Goal: Information Seeking & Learning: Compare options

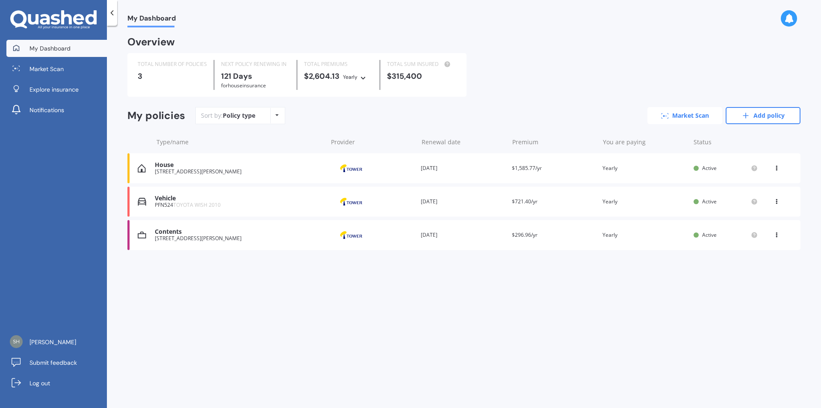
click at [667, 115] on icon at bounding box center [665, 116] width 8 height 6
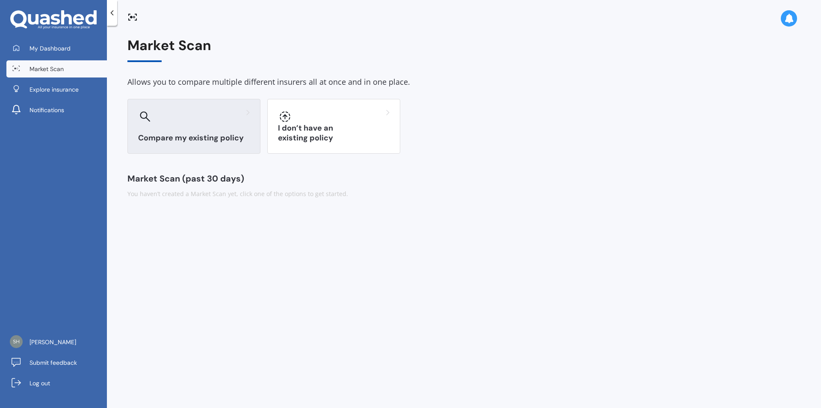
click at [172, 134] on h3 "Compare my existing policy" at bounding box center [194, 138] width 112 height 10
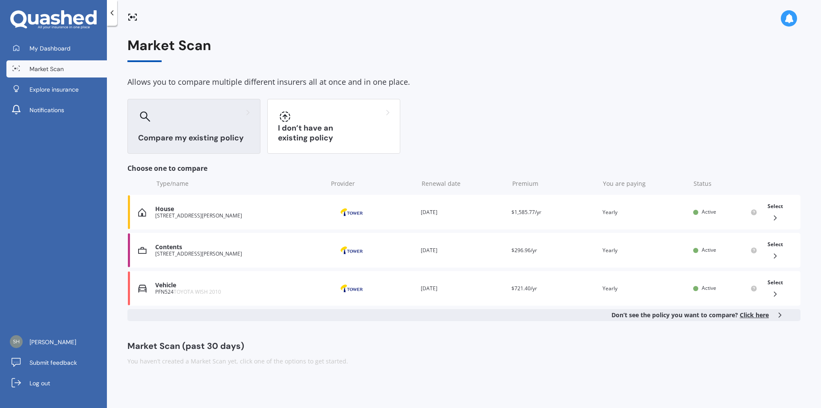
click at [145, 121] on icon at bounding box center [145, 116] width 11 height 11
click at [757, 214] on icon at bounding box center [753, 212] width 7 height 7
click at [773, 207] on span "Select" at bounding box center [775, 205] width 15 height 7
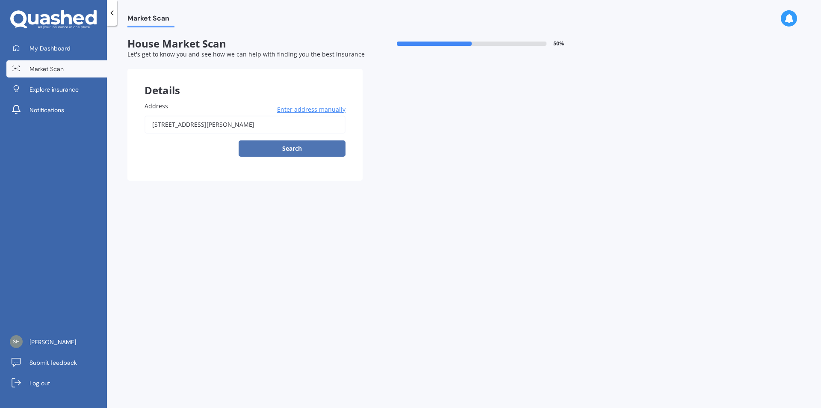
click at [298, 151] on button "Search" at bounding box center [292, 148] width 107 height 16
type input "49 Stevenson Road, Clarks Beach 2122"
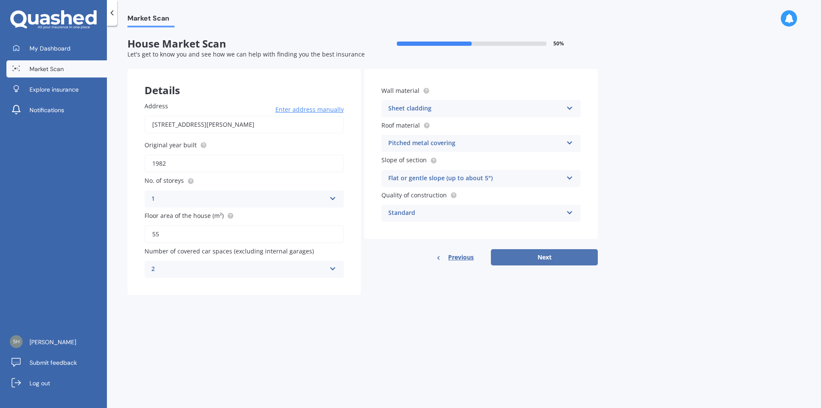
click at [546, 257] on button "Next" at bounding box center [544, 257] width 107 height 16
select select "27"
select select "01"
select select "1977"
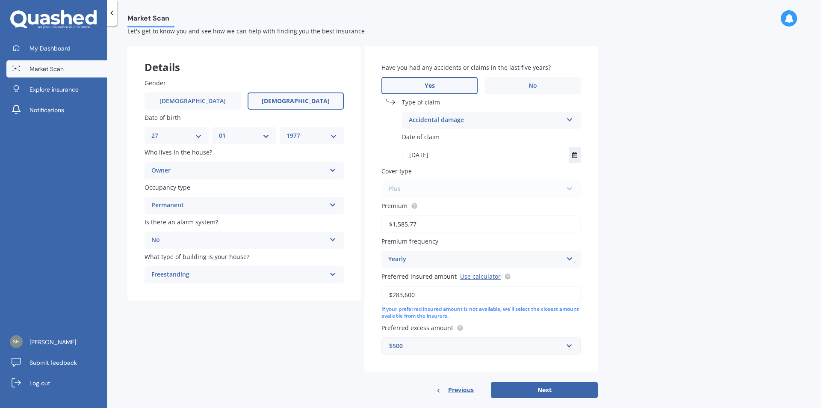
scroll to position [35, 0]
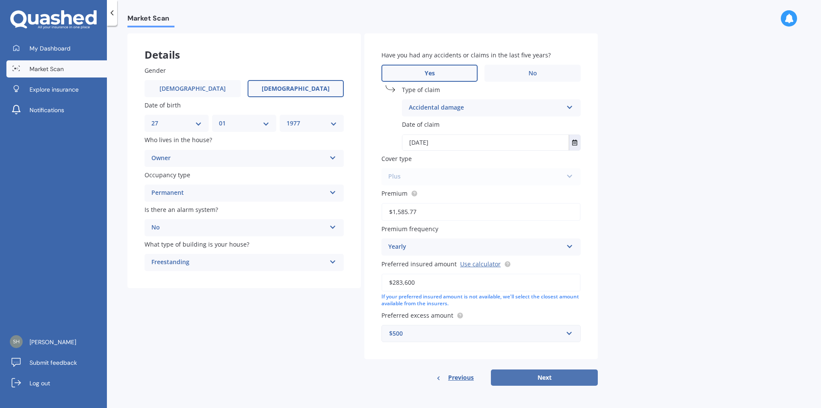
click at [555, 377] on button "Next" at bounding box center [544, 377] width 107 height 16
select select "27"
select select "01"
select select "1977"
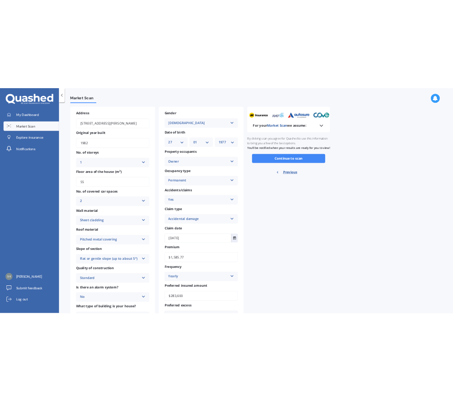
scroll to position [0, 0]
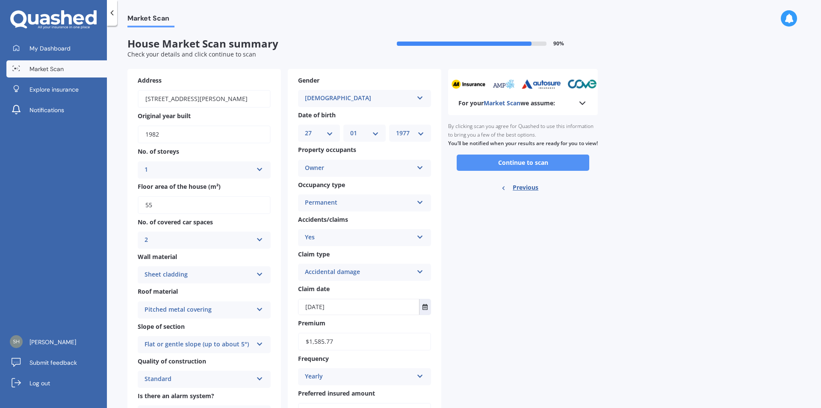
click at [511, 171] on button "Continue to scan" at bounding box center [523, 162] width 133 height 16
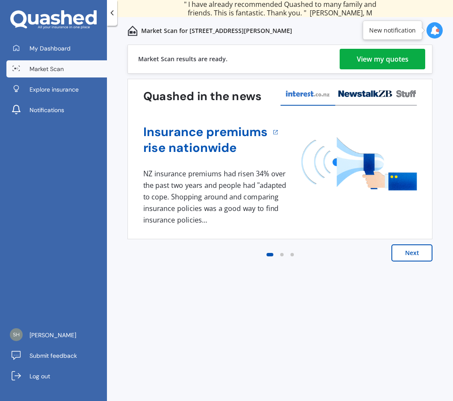
click at [396, 61] on div "View my quotes" at bounding box center [383, 59] width 52 height 21
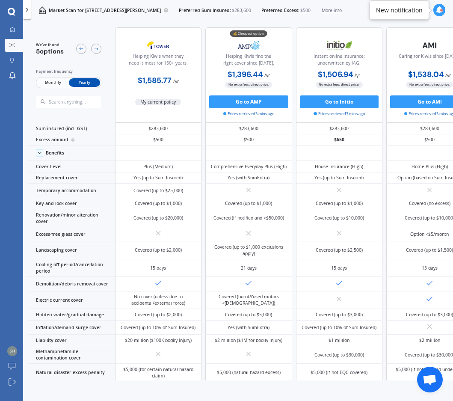
click at [440, 11] on div at bounding box center [441, 10] width 3 height 3
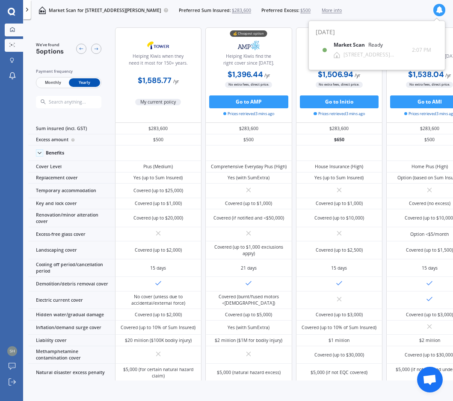
click at [59, 31] on div "We've found 5 options Payment frequency Monthly Yearly" at bounding box center [71, 75] width 87 height 96
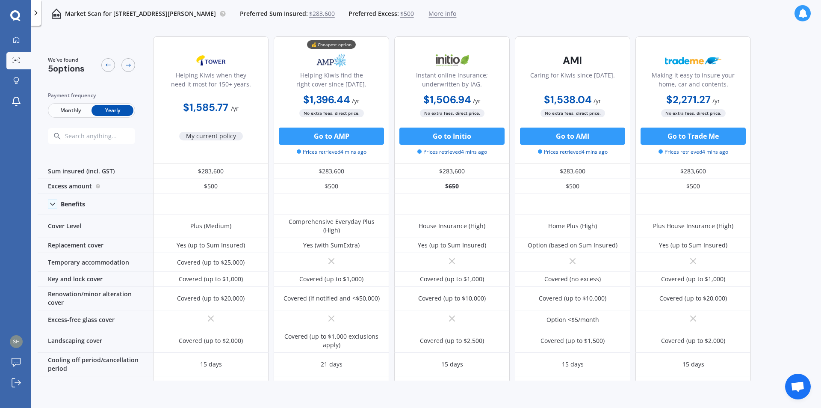
click at [63, 109] on span "Monthly" at bounding box center [71, 110] width 42 height 11
click at [15, 38] on icon at bounding box center [16, 39] width 6 height 6
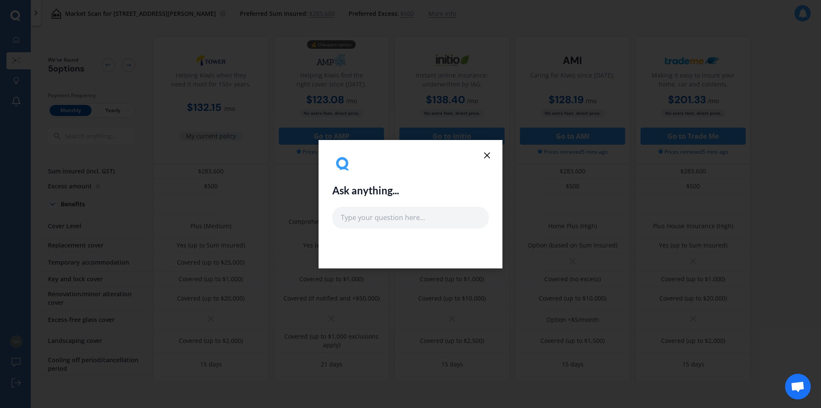
click at [487, 155] on line at bounding box center [486, 155] width 5 height 5
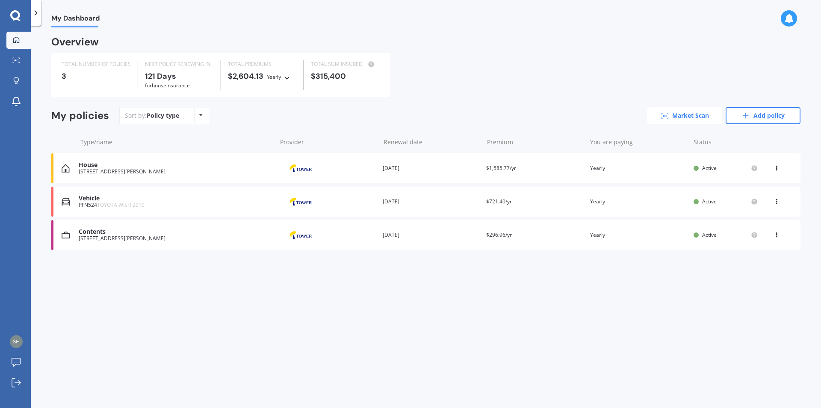
click at [685, 119] on link "Market Scan" at bounding box center [684, 115] width 75 height 17
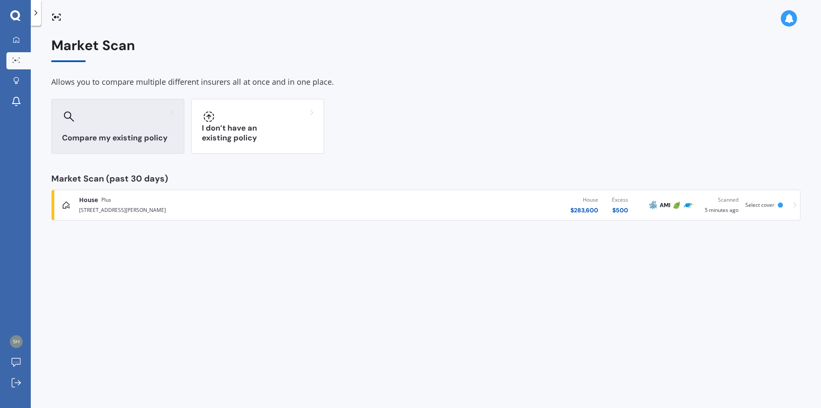
click at [102, 136] on h3 "Compare my existing policy" at bounding box center [118, 138] width 112 height 10
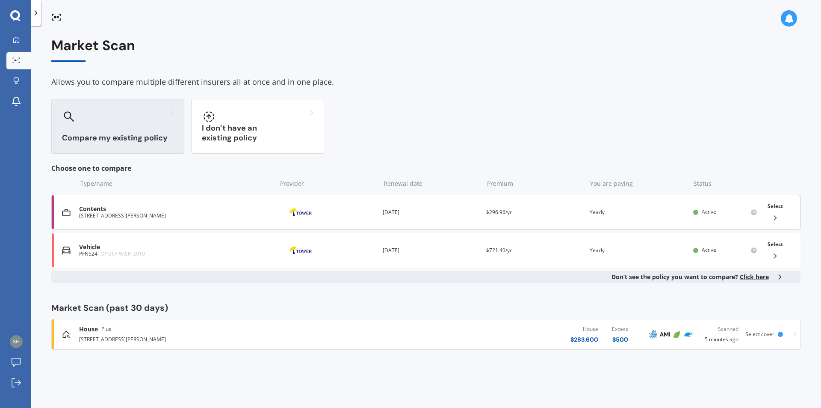
click at [777, 214] on icon at bounding box center [775, 217] width 9 height 9
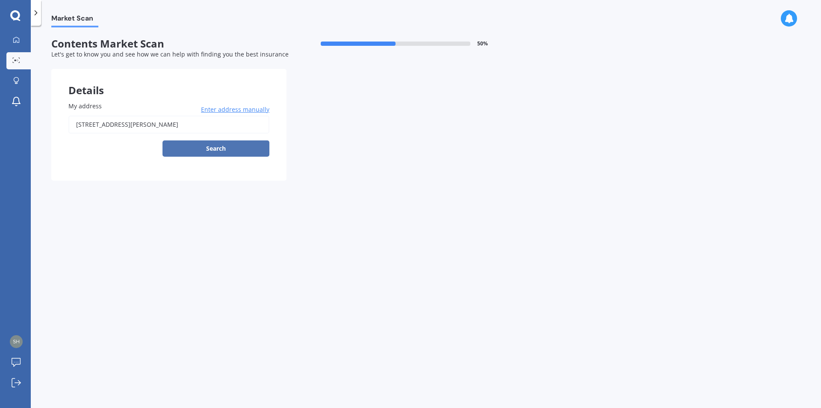
click at [213, 146] on button "Search" at bounding box center [215, 148] width 107 height 16
type input "49 Stevenson Road, Clarks Beach 2122"
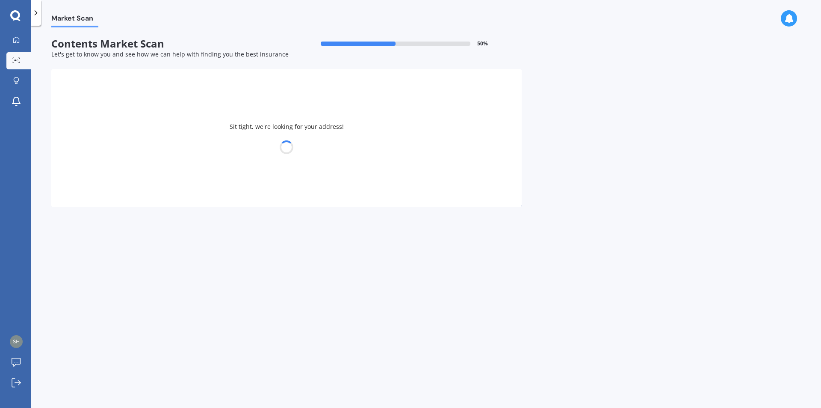
select select "27"
select select "01"
select select "1977"
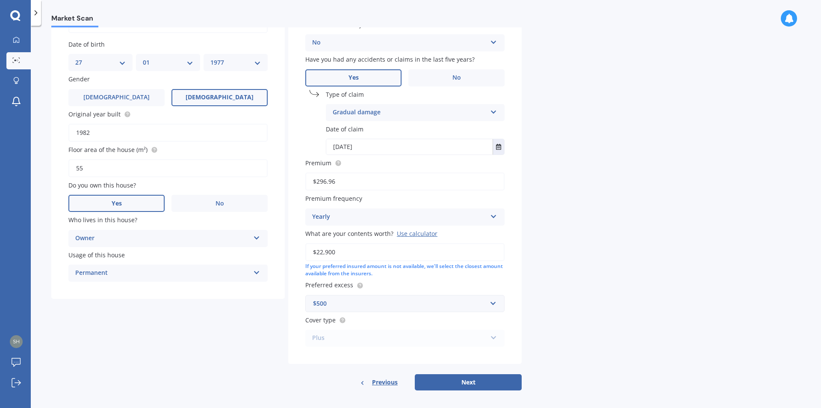
scroll to position [105, 0]
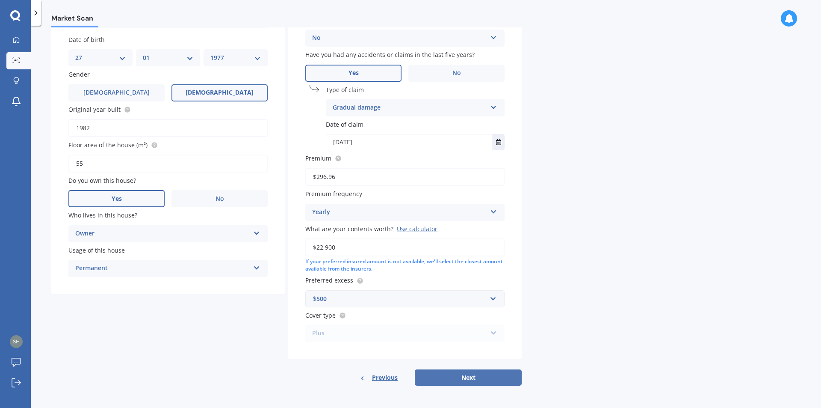
click at [474, 379] on button "Next" at bounding box center [468, 377] width 107 height 16
select select "27"
select select "01"
select select "1977"
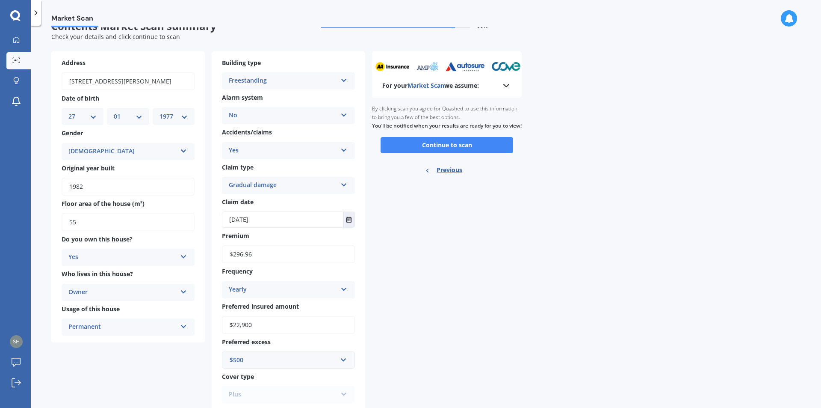
scroll to position [0, 0]
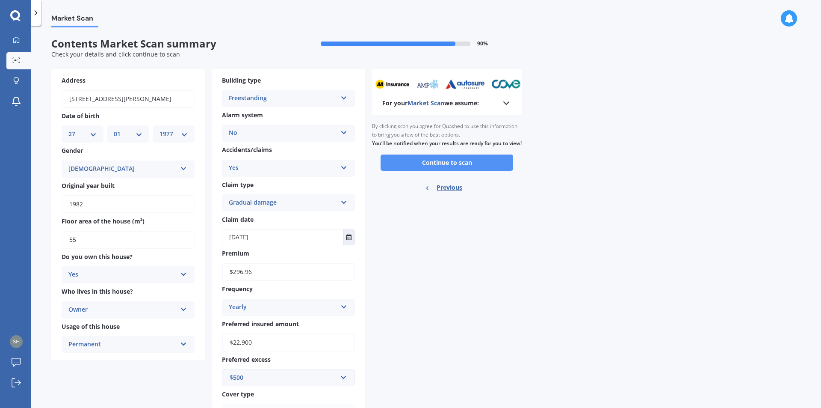
click at [467, 170] on button "Continue to scan" at bounding box center [447, 162] width 133 height 16
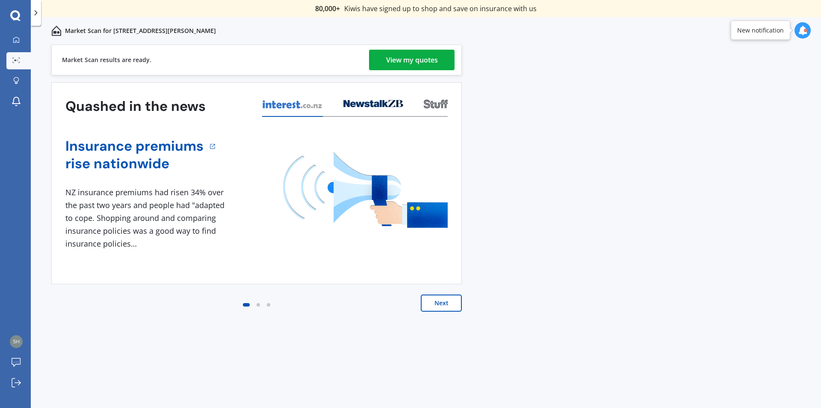
click at [395, 59] on div "View my quotes" at bounding box center [412, 60] width 52 height 21
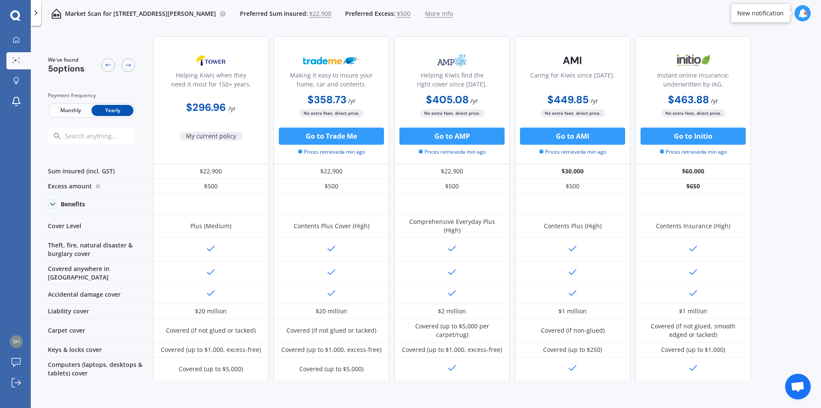
click at [66, 107] on span "Monthly" at bounding box center [71, 110] width 42 height 11
click at [15, 40] on icon at bounding box center [16, 39] width 7 height 7
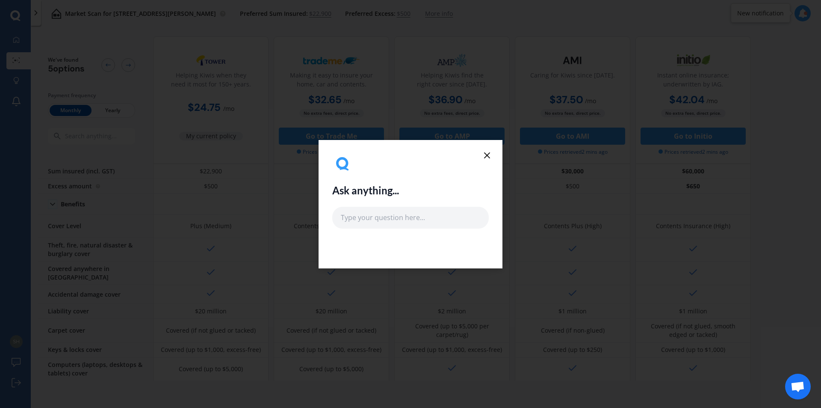
click at [490, 155] on icon at bounding box center [487, 155] width 10 height 10
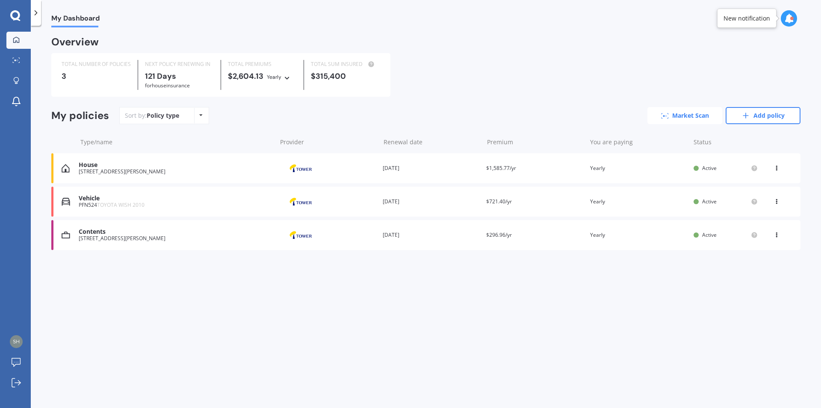
click at [668, 116] on icon at bounding box center [665, 116] width 8 height 6
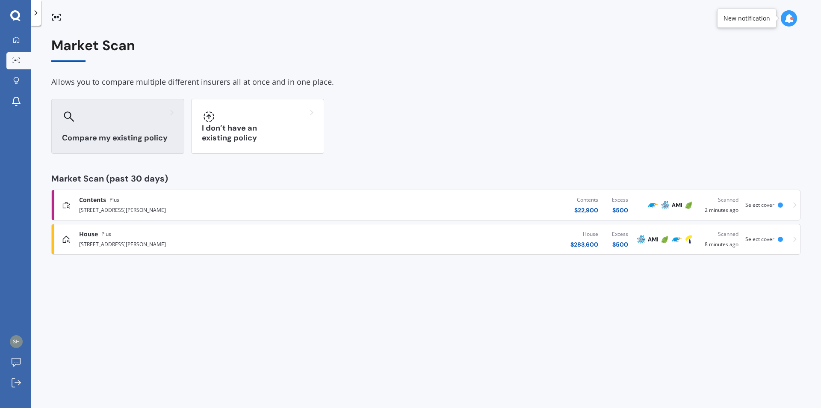
click at [158, 130] on div "Compare my existing policy" at bounding box center [117, 126] width 133 height 55
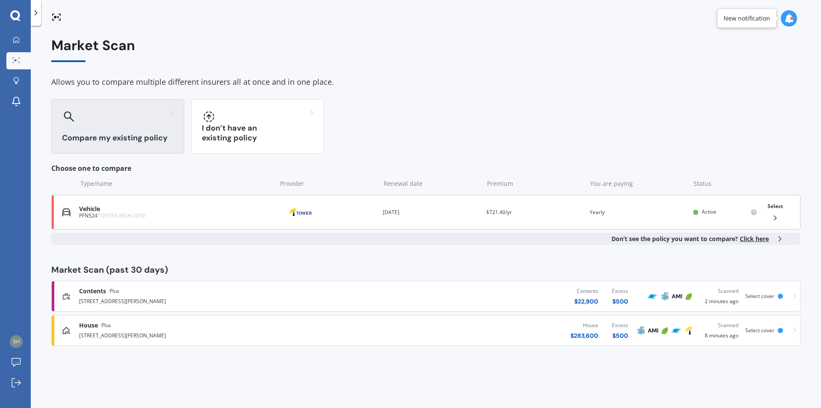
click at [774, 209] on span "Select" at bounding box center [775, 205] width 15 height 7
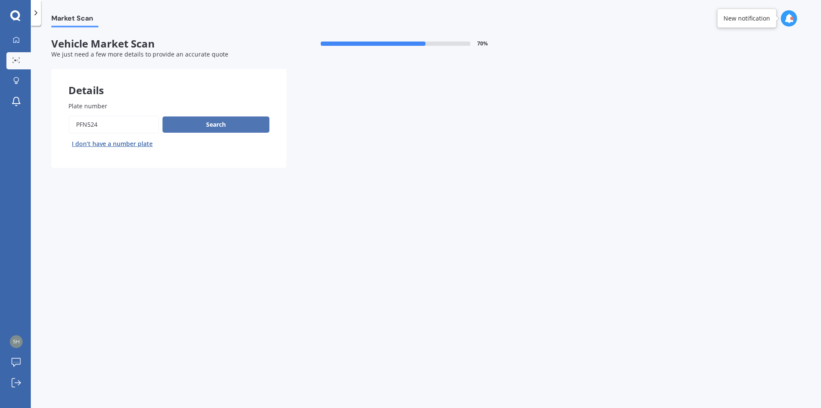
click at [210, 126] on button "Search" at bounding box center [215, 124] width 107 height 16
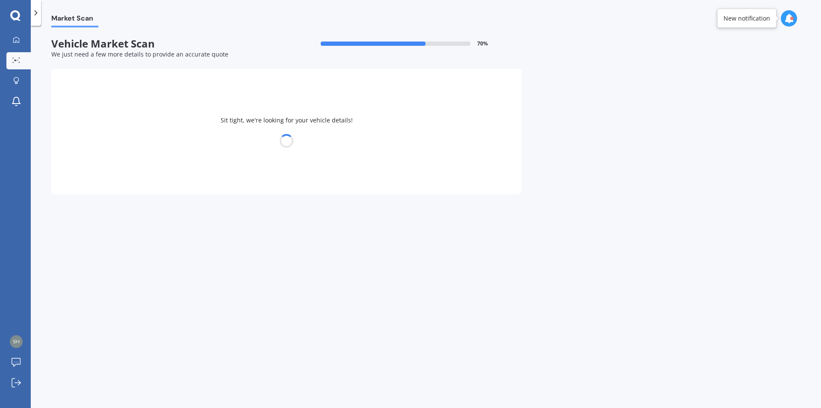
select select "TOYOTA"
select select "WISH"
select select "27"
select select "01"
select select "1977"
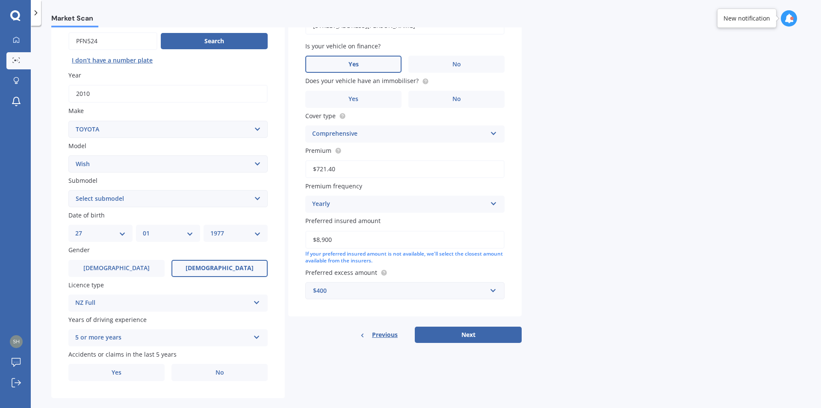
scroll to position [96, 0]
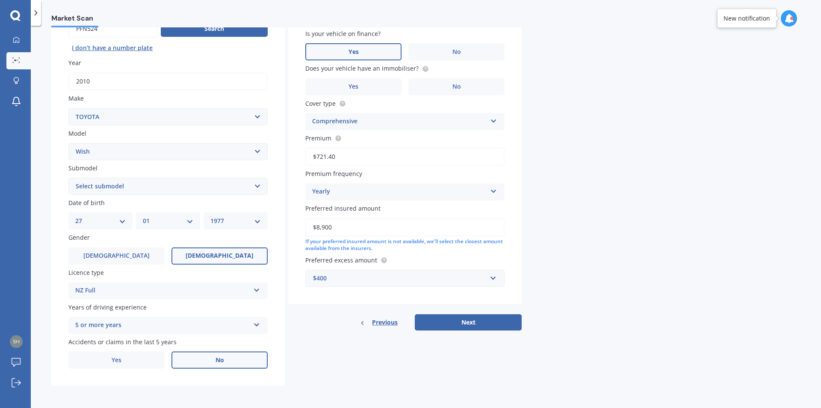
click at [207, 356] on label "No" at bounding box center [219, 359] width 96 height 17
click at [0, 0] on input "No" at bounding box center [0, 0] width 0 height 0
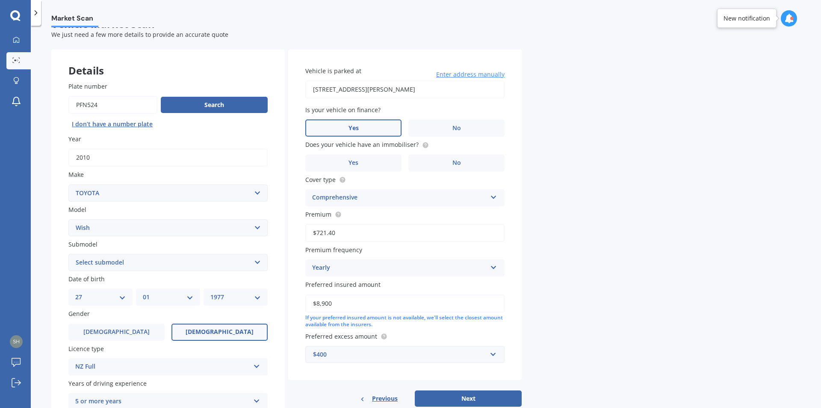
scroll to position [10, 0]
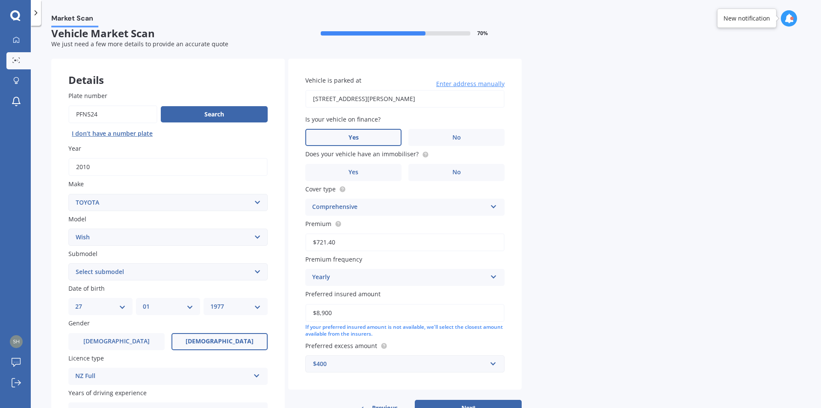
click at [363, 131] on label "Yes" at bounding box center [353, 137] width 96 height 17
click at [0, 0] on input "Yes" at bounding box center [0, 0] width 0 height 0
click at [464, 171] on label "No" at bounding box center [456, 172] width 96 height 17
click at [0, 0] on input "No" at bounding box center [0, 0] width 0 height 0
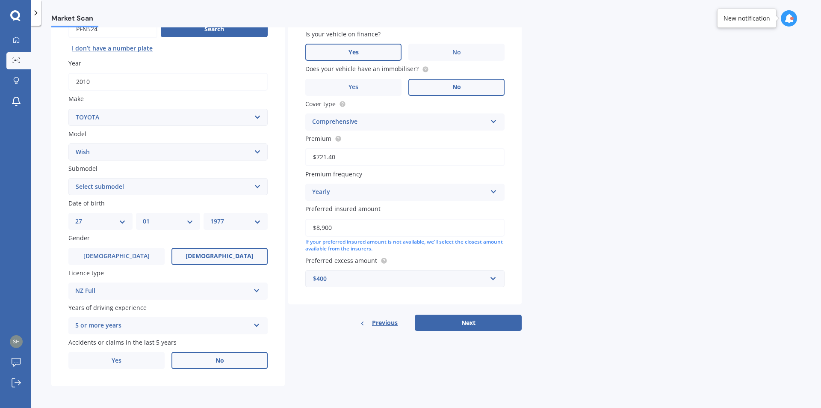
scroll to position [96, 0]
click at [498, 324] on button "Next" at bounding box center [468, 322] width 107 height 16
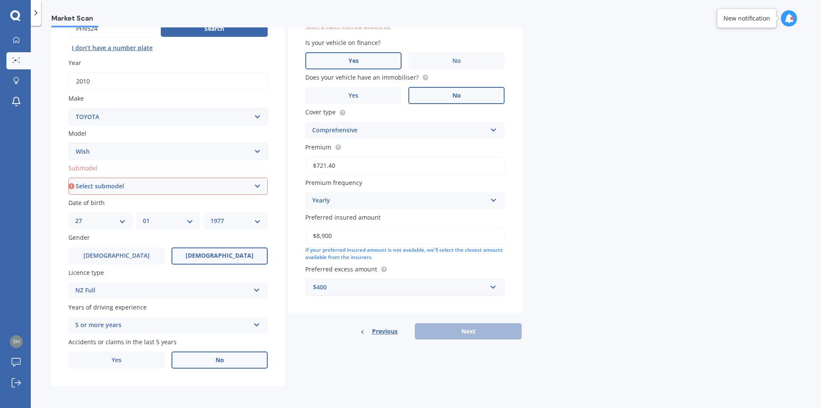
click at [130, 187] on select "Select submodel (All)" at bounding box center [167, 185] width 199 height 17
select select "(ALL)"
click at [68, 177] on select "Select submodel (All)" at bounding box center [167, 185] width 199 height 17
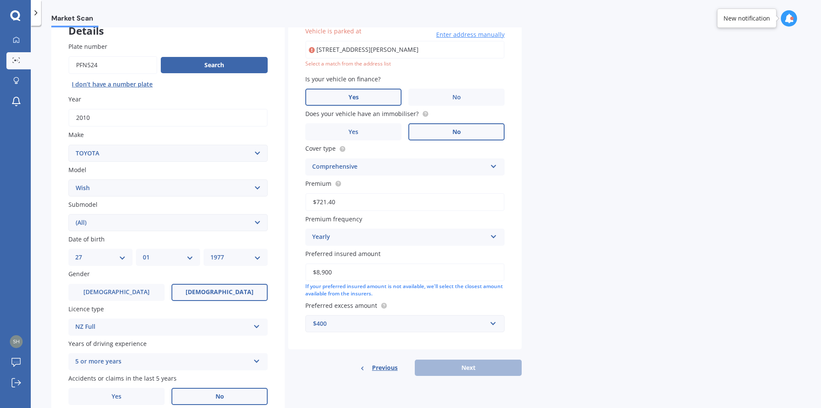
scroll to position [59, 0]
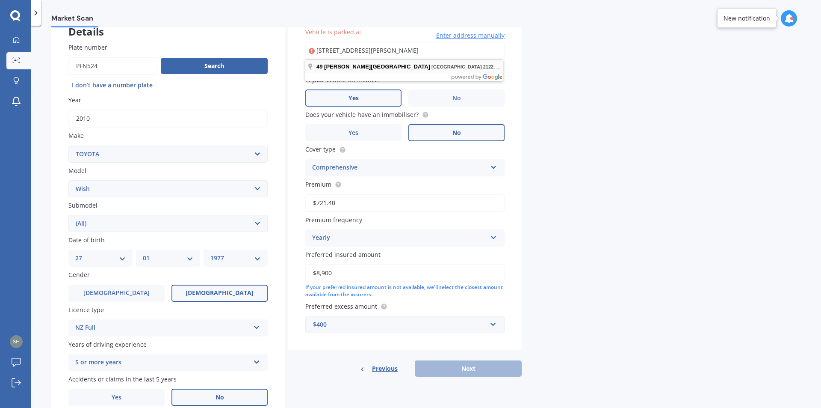
type input "49 Stevenson Road, Clarks Beach 2122"
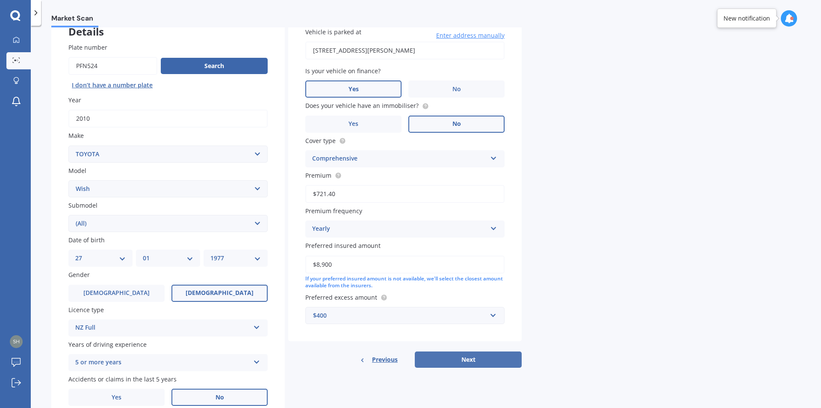
click at [479, 359] on button "Next" at bounding box center [468, 359] width 107 height 16
select select "27"
select select "01"
select select "1977"
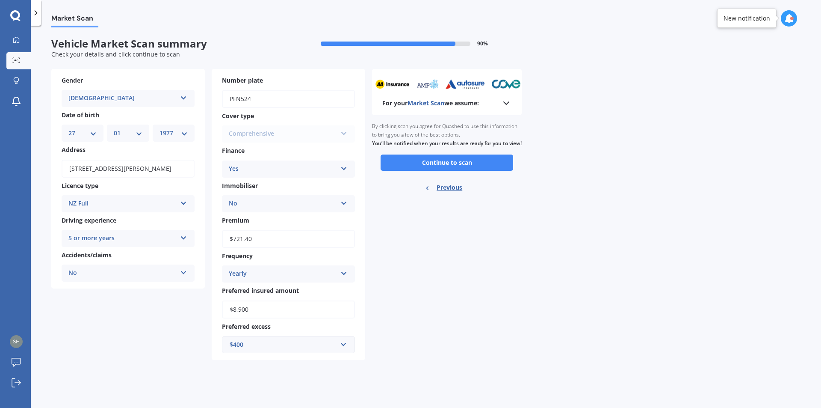
scroll to position [0, 0]
click at [443, 171] on button "Continue to scan" at bounding box center [447, 162] width 133 height 16
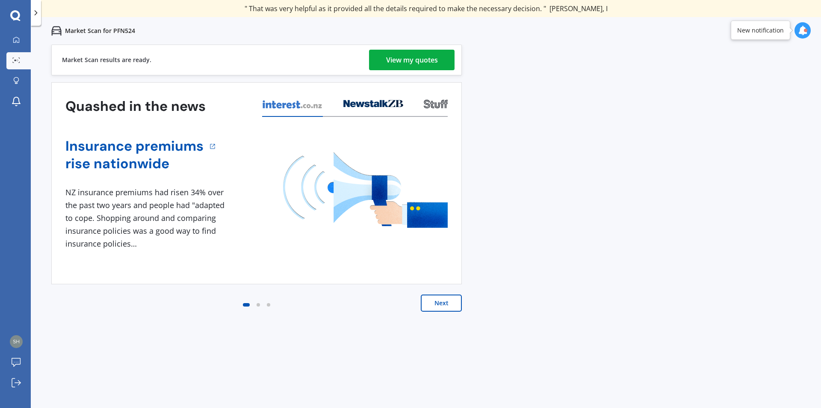
click at [434, 57] on div "View my quotes" at bounding box center [412, 60] width 52 height 21
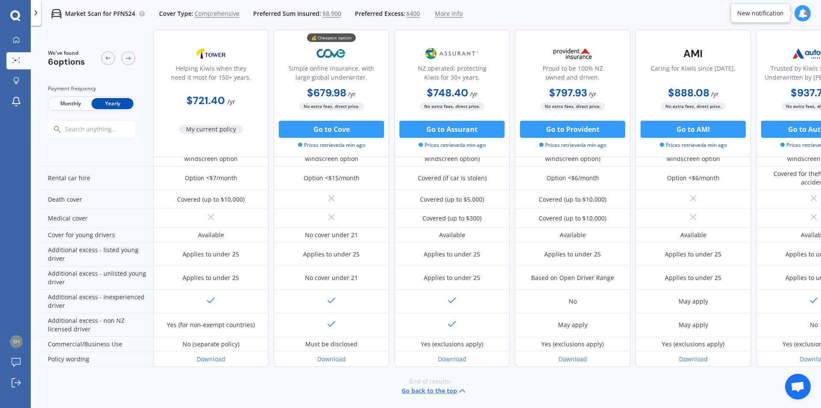
scroll to position [359, 0]
click at [65, 99] on span "Monthly" at bounding box center [71, 103] width 42 height 11
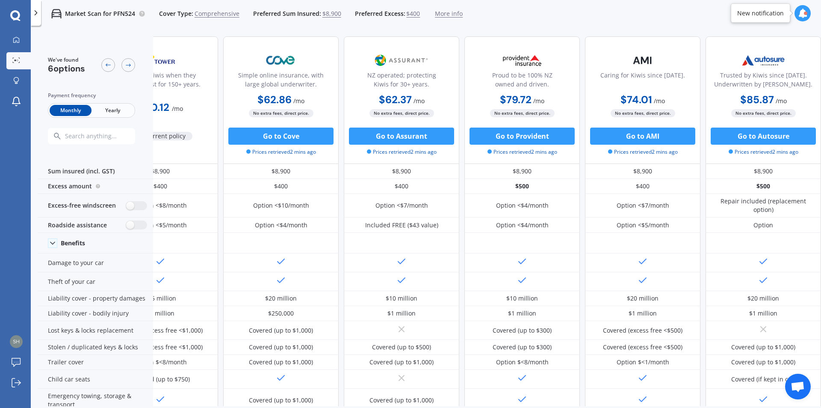
scroll to position [0, 0]
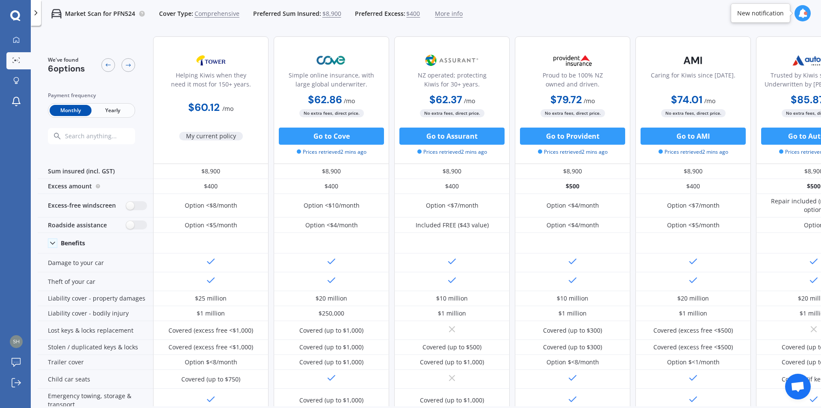
click at [112, 109] on span "Yearly" at bounding box center [113, 110] width 42 height 11
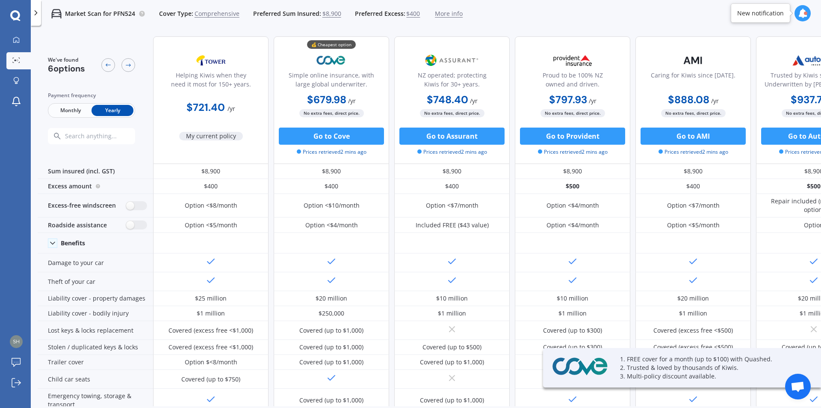
click at [62, 108] on span "Monthly" at bounding box center [71, 110] width 42 height 11
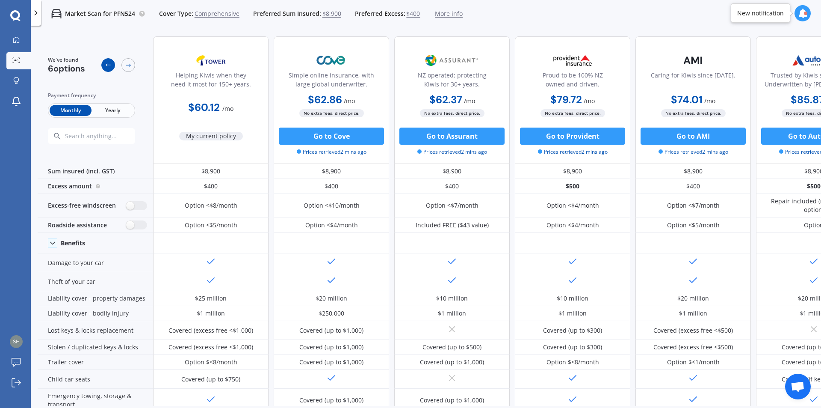
click at [110, 67] on icon at bounding box center [108, 65] width 7 height 7
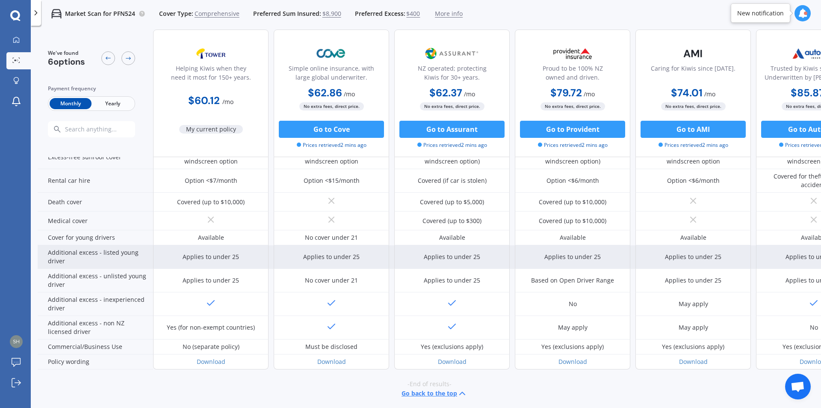
scroll to position [359, 0]
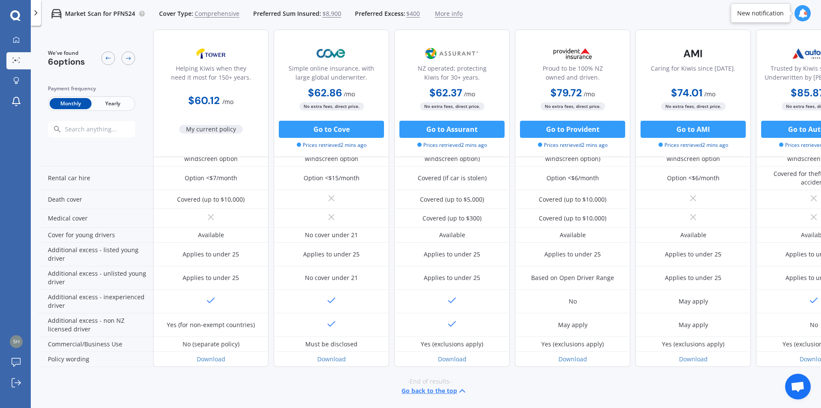
click at [801, 12] on icon at bounding box center [802, 13] width 9 height 9
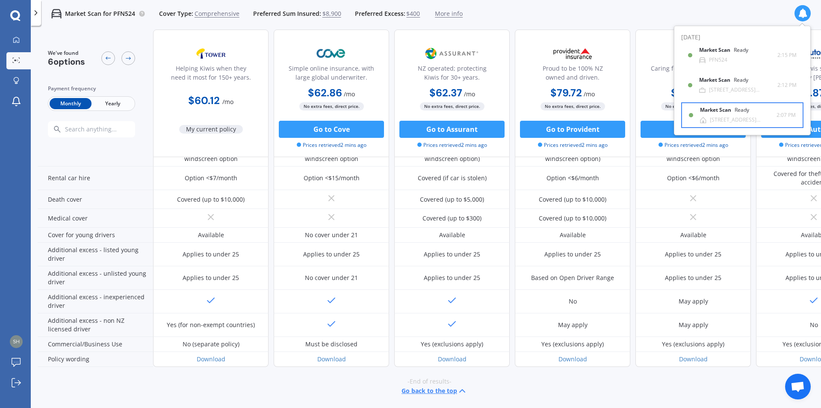
click at [723, 115] on div "Market Scan Ready" at bounding box center [729, 111] width 59 height 9
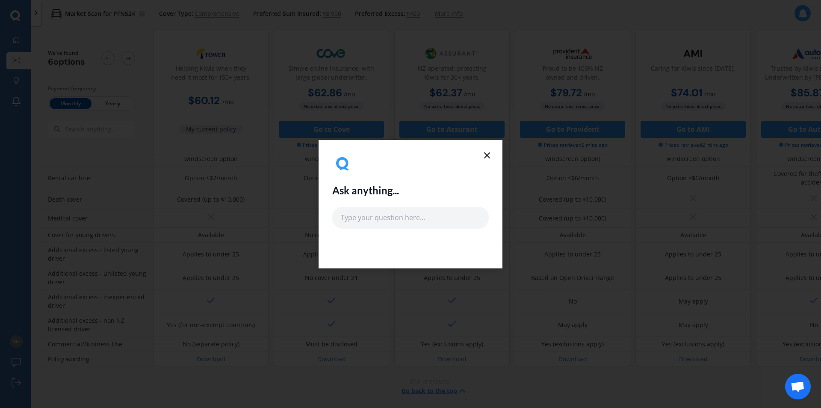
click at [492, 154] on div "Ask anything..." at bounding box center [411, 204] width 184 height 128
click at [489, 154] on icon at bounding box center [487, 155] width 10 height 10
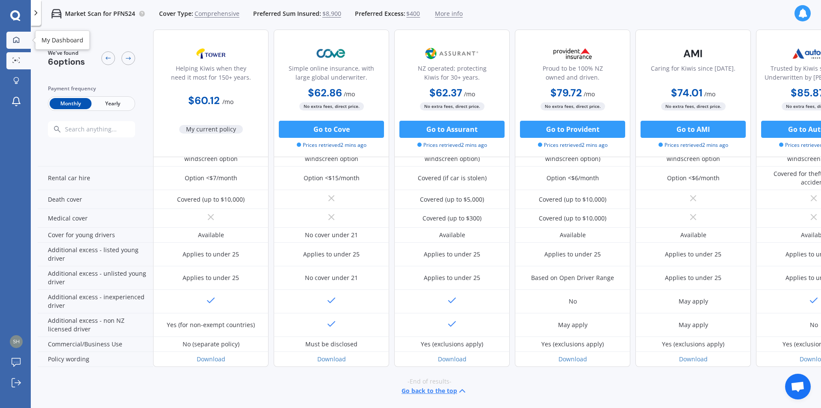
click at [18, 38] on icon at bounding box center [16, 39] width 7 height 7
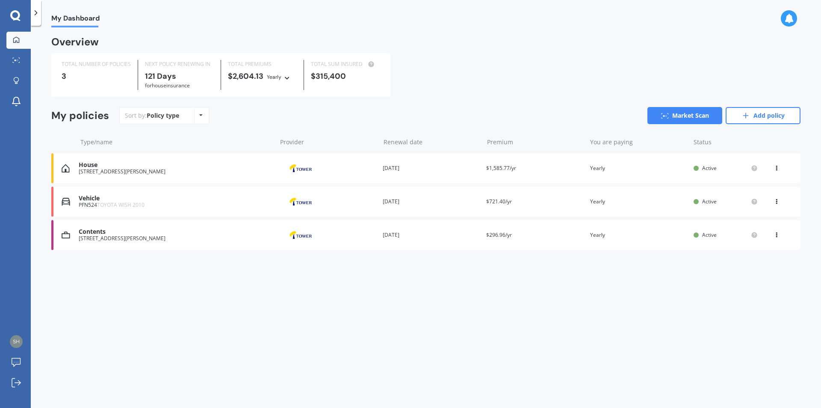
click at [151, 166] on div "House" at bounding box center [176, 164] width 194 height 7
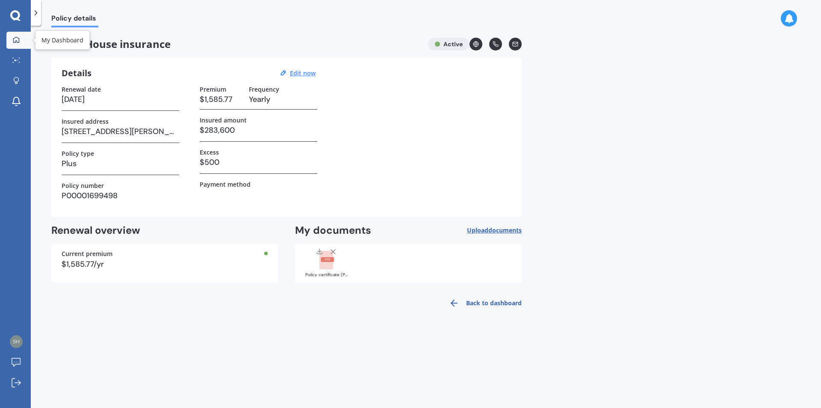
click at [19, 38] on icon at bounding box center [16, 39] width 6 height 6
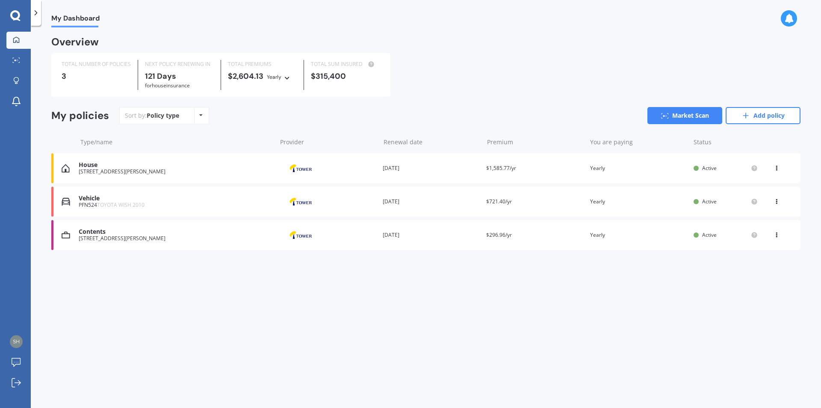
click at [789, 18] on icon at bounding box center [788, 18] width 9 height 9
click at [701, 121] on div "Market Scan Ready" at bounding box center [715, 116] width 59 height 9
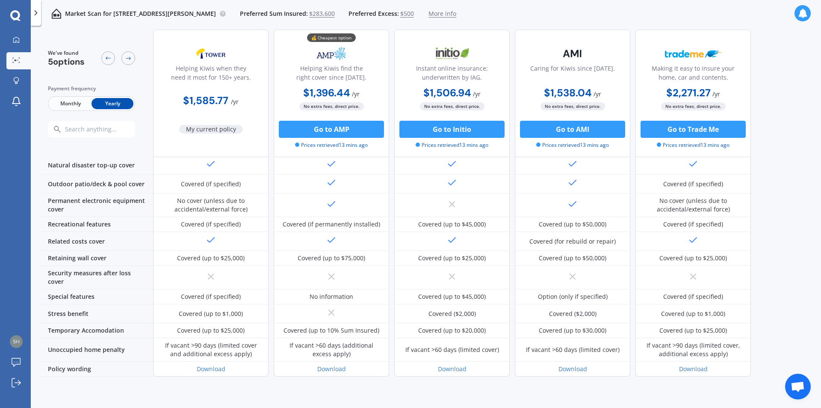
scroll to position [381, 0]
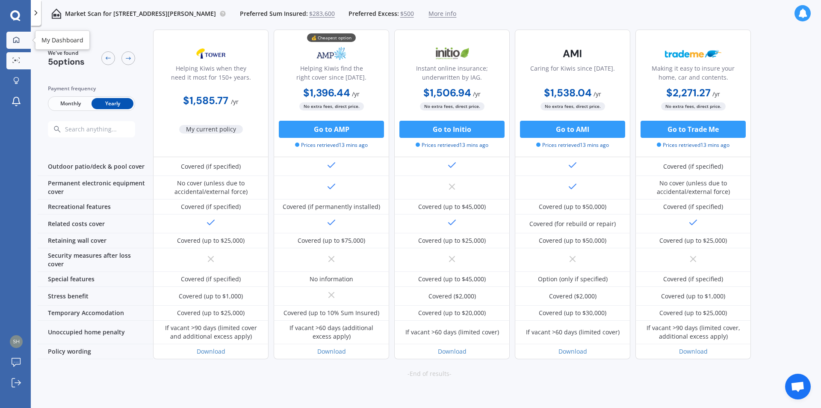
click at [15, 41] on icon at bounding box center [16, 39] width 7 height 7
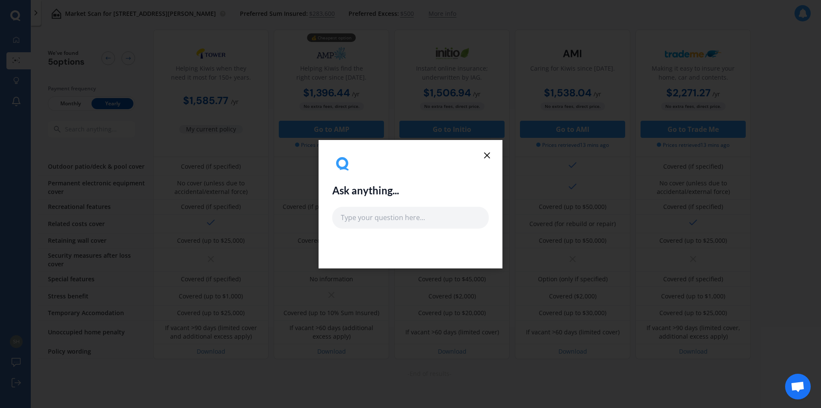
click at [470, 157] on div "Ask anything..." at bounding box center [410, 191] width 157 height 75
click at [483, 155] on icon at bounding box center [487, 155] width 10 height 10
